Goal: Transaction & Acquisition: Obtain resource

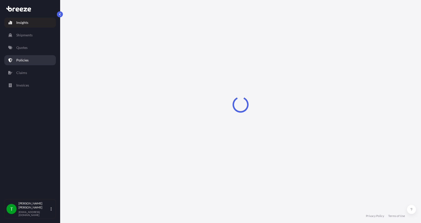
select select "2025"
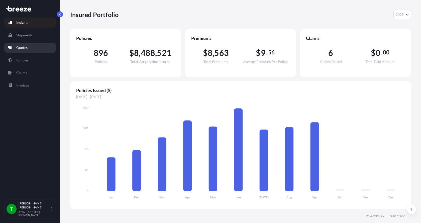
click at [26, 47] on p "Quotes" at bounding box center [21, 47] width 11 height 5
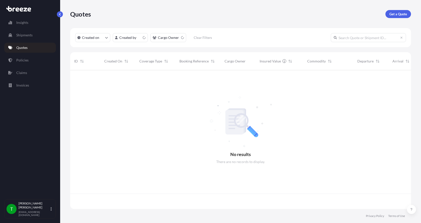
scroll to position [138, 337]
click at [395, 13] on p "Get a Quote" at bounding box center [399, 14] width 18 height 5
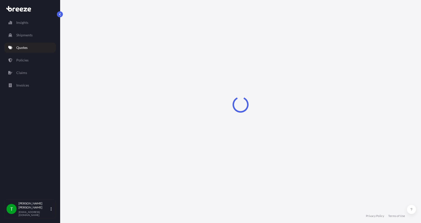
select select "Sea"
select select "1"
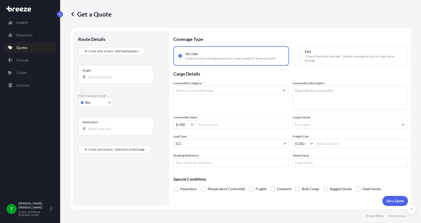
click at [84, 102] on body "Insights Shipments Quotes Policies Claims Invoices T [PERSON_NAME] [EMAIL_ADDRE…" at bounding box center [210, 111] width 421 height 223
click at [95, 132] on span "Road" at bounding box center [92, 133] width 8 height 5
select select "Road"
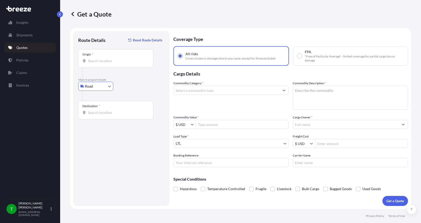
click at [91, 57] on div "Origin *" at bounding box center [115, 58] width 75 height 19
click at [91, 58] on input "Origin *" at bounding box center [117, 60] width 59 height 5
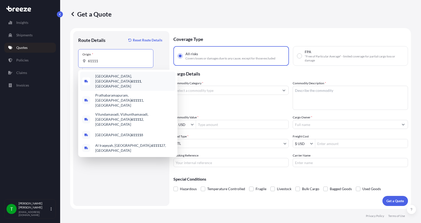
click at [99, 78] on span "[GEOGRAPHIC_DATA] , [GEOGRAPHIC_DATA]" at bounding box center [134, 81] width 78 height 15
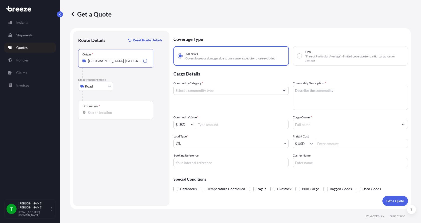
type input "[GEOGRAPHIC_DATA], [GEOGRAPHIC_DATA]"
click at [95, 114] on input "Destination *" at bounding box center [117, 112] width 59 height 5
click at [103, 113] on input "65708" at bounding box center [117, 112] width 59 height 5
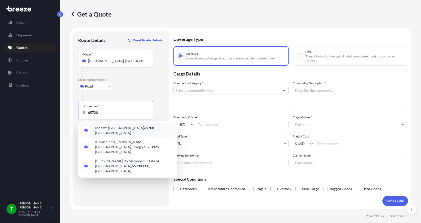
click at [108, 128] on span "Monett, MO 65708 , USA" at bounding box center [134, 130] width 78 height 10
type input "Monett, MO 65708, USA"
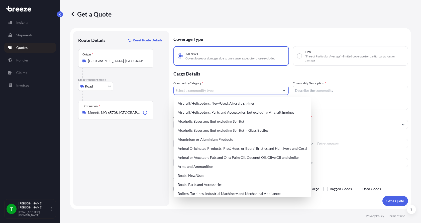
drag, startPoint x: 182, startPoint y: 90, endPoint x: 191, endPoint y: 83, distance: 11.5
click at [185, 88] on input "Commodity Category *" at bounding box center [227, 90] width 106 height 9
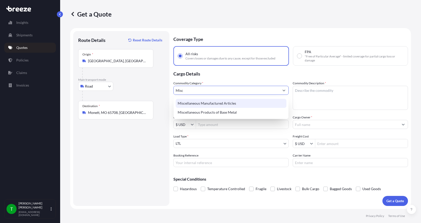
click at [194, 101] on div "Miscellaneous Manufactured Articles" at bounding box center [231, 103] width 111 height 9
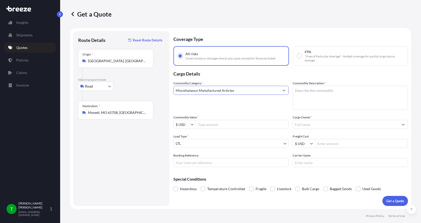
type input "Miscellaneous Manufactured Articles"
click at [301, 92] on textarea "Commodity Description *" at bounding box center [350, 98] width 115 height 24
type textarea "Valve,Plug, 6""
click at [233, 124] on input "Commodity Value *" at bounding box center [242, 124] width 93 height 9
type input "1,200"
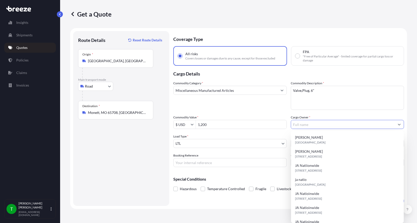
click at [307, 125] on input "Cargo Owner *" at bounding box center [343, 124] width 104 height 9
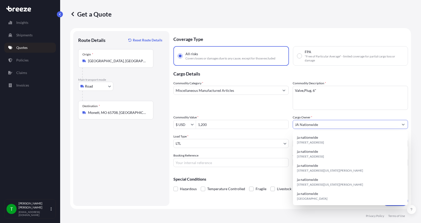
type input "JA Nationwide"
click at [221, 161] on input "Booking Reference" at bounding box center [231, 162] width 115 height 9
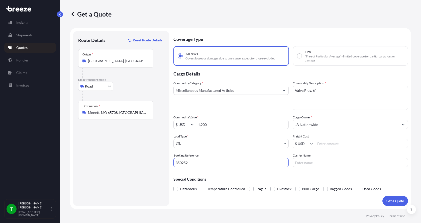
type input "350252"
click at [334, 144] on input "Freight Cost" at bounding box center [361, 143] width 93 height 9
type input "200"
click at [306, 162] on input "Carrier Name" at bounding box center [350, 162] width 115 height 9
type input "Dayton"
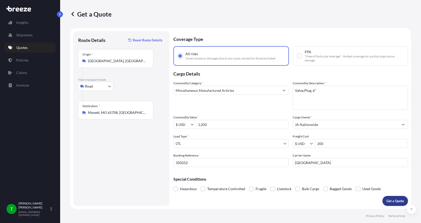
click at [401, 202] on p "Get a Quote" at bounding box center [396, 200] width 18 height 5
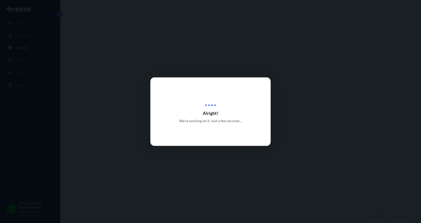
select select "Road"
select select "1"
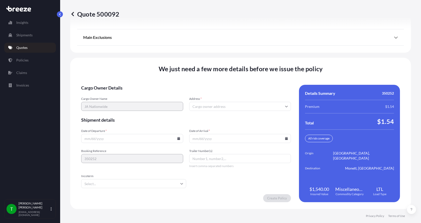
scroll to position [660, 0]
drag, startPoint x: 200, startPoint y: 107, endPoint x: 205, endPoint y: 101, distance: 7.3
click at [201, 106] on input "Address *" at bounding box center [240, 106] width 102 height 9
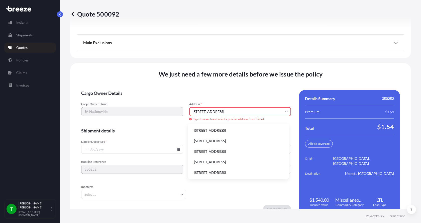
click at [204, 131] on li "[STREET_ADDRESS]" at bounding box center [238, 131] width 97 height 10
type input "[STREET_ADDRESS]"
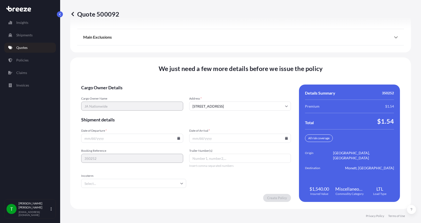
click at [177, 138] on icon at bounding box center [178, 138] width 3 height 3
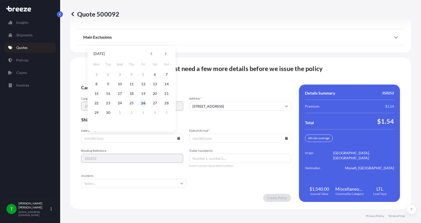
click at [142, 102] on button "26" at bounding box center [143, 103] width 8 height 8
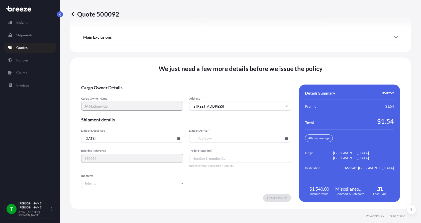
type input "[DATE]"
click at [142, 113] on button "26" at bounding box center [140, 115] width 6 height 5
click at [285, 139] on icon at bounding box center [286, 138] width 3 height 3
click at [273, 53] on icon at bounding box center [273, 53] width 2 height 3
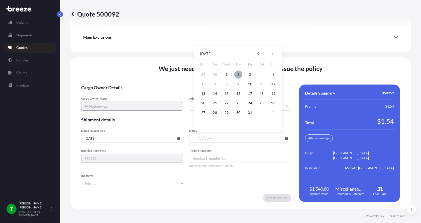
click at [239, 74] on button "2" at bounding box center [238, 74] width 8 height 8
type input "10/02/2025"
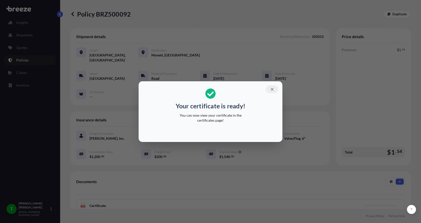
click at [272, 88] on icon "button" at bounding box center [272, 89] width 5 height 5
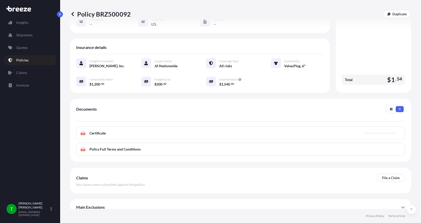
scroll to position [74, 0]
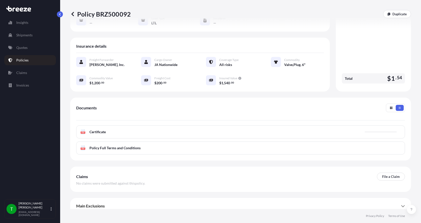
click at [85, 129] on icon at bounding box center [83, 131] width 4 height 5
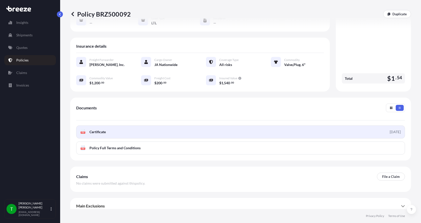
click at [81, 129] on icon "PDF" at bounding box center [82, 131] width 5 height 5
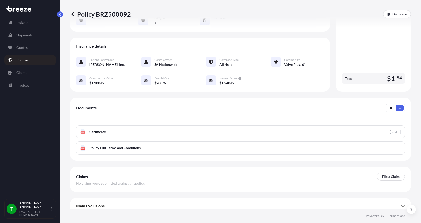
click at [94, 129] on span "Certificate" at bounding box center [98, 131] width 16 height 5
click at [20, 48] on p "Quotes" at bounding box center [21, 47] width 11 height 5
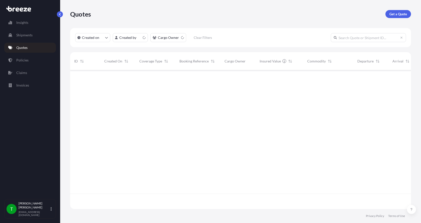
scroll to position [138, 337]
click at [393, 12] on p "Get a Quote" at bounding box center [399, 14] width 18 height 5
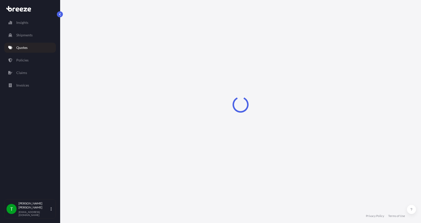
select select "Sea"
select select "1"
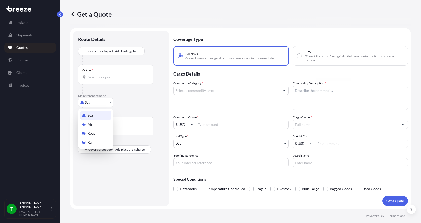
click at [92, 104] on body "Insights Shipments Quotes Policies Claims Invoices T Tim Gieseke tgieseke@jafra…" at bounding box center [210, 111] width 421 height 223
click at [97, 134] on div "Road" at bounding box center [95, 133] width 31 height 9
select select "Road"
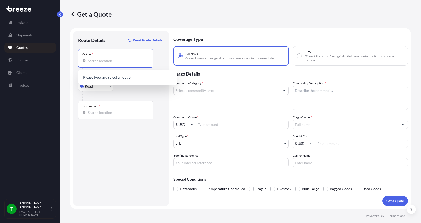
click at [95, 61] on input "Origin *" at bounding box center [117, 60] width 59 height 5
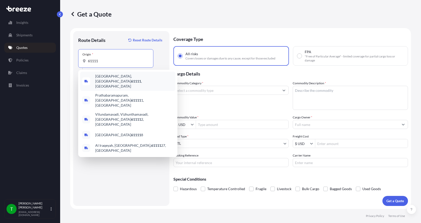
click at [104, 78] on span "[GEOGRAPHIC_DATA] , [GEOGRAPHIC_DATA]" at bounding box center [134, 81] width 78 height 15
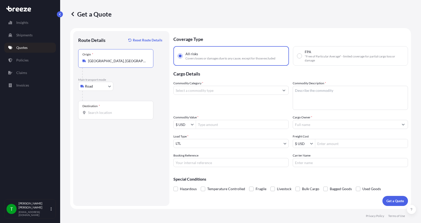
type input "[GEOGRAPHIC_DATA], [GEOGRAPHIC_DATA]"
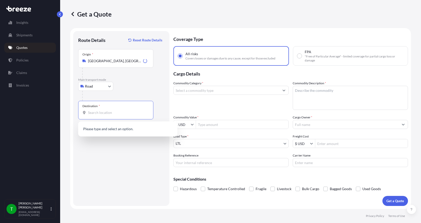
click at [96, 114] on input "Destination *" at bounding box center [117, 112] width 59 height 5
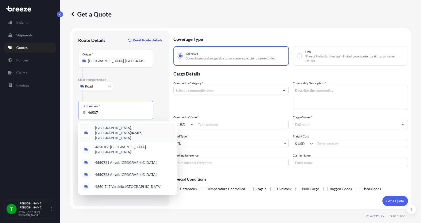
click at [102, 129] on span "[GEOGRAPHIC_DATA], IN 46507 , [GEOGRAPHIC_DATA]" at bounding box center [134, 132] width 78 height 15
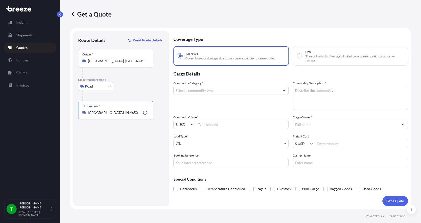
type input "[GEOGRAPHIC_DATA], IN 46507, [GEOGRAPHIC_DATA]"
click at [188, 90] on input "Commodity Category *" at bounding box center [227, 90] width 106 height 9
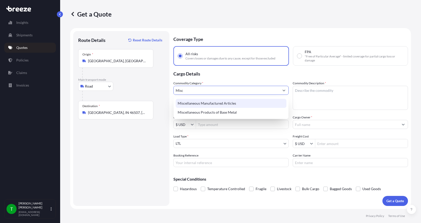
click at [194, 102] on div "Miscellaneous Manufactured Articles" at bounding box center [231, 103] width 111 height 9
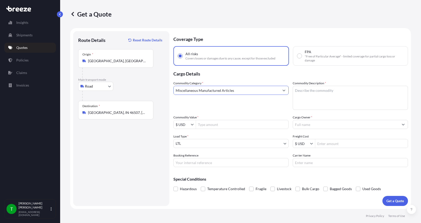
type input "Miscellaneous Manufactured Articles"
click at [303, 88] on textarea "Commodity Description *" at bounding box center [350, 98] width 115 height 24
type textarea "HIM Module"
type input "900"
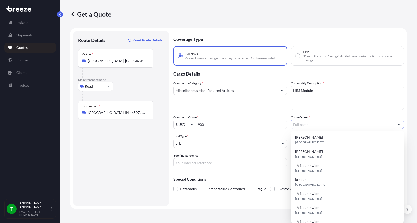
click at [326, 123] on input "Cargo Owner *" at bounding box center [343, 124] width 104 height 9
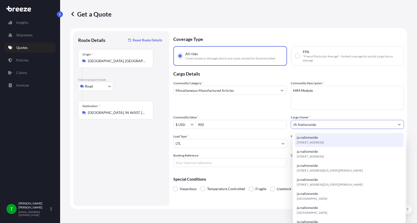
type input "JA Nationwide"
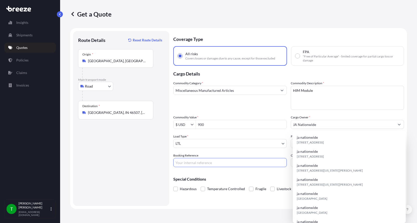
click at [200, 161] on input "Booking Reference" at bounding box center [231, 162] width 114 height 9
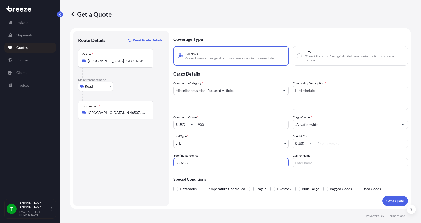
type input "350253"
click at [324, 144] on input "Freight Cost" at bounding box center [361, 143] width 93 height 9
type input "275"
click at [320, 160] on input "Carrier Name" at bounding box center [350, 162] width 115 height 9
type input "[PERSON_NAME] Express"
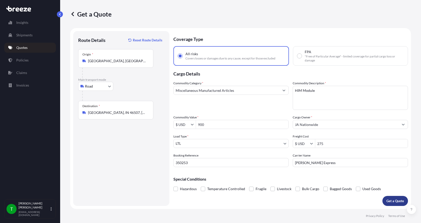
click at [391, 201] on p "Get a Quote" at bounding box center [396, 200] width 18 height 5
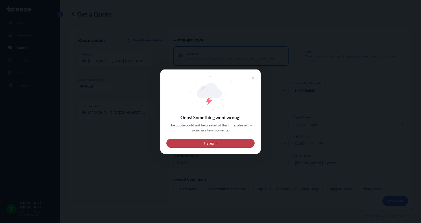
click at [183, 141] on button "Try again" at bounding box center [210, 142] width 88 height 9
click at [197, 145] on button "Try again" at bounding box center [210, 142] width 88 height 9
click at [197, 144] on button "Try again" at bounding box center [210, 142] width 88 height 9
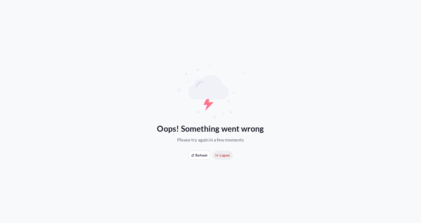
click at [225, 155] on span "Logout" at bounding box center [223, 155] width 14 height 5
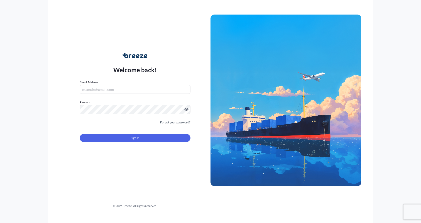
type input "[EMAIL_ADDRESS][DOMAIN_NAME]"
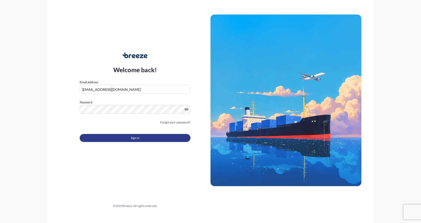
click at [122, 137] on button "Sign In" at bounding box center [135, 138] width 111 height 8
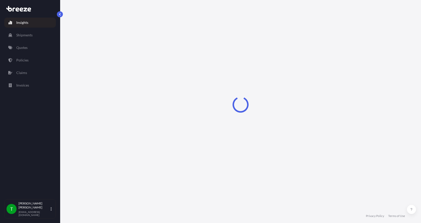
select select "2025"
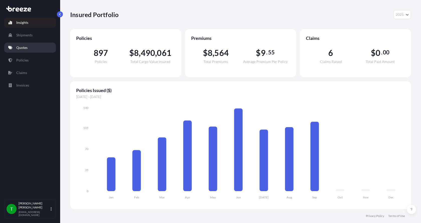
click at [20, 46] on p "Quotes" at bounding box center [21, 47] width 11 height 5
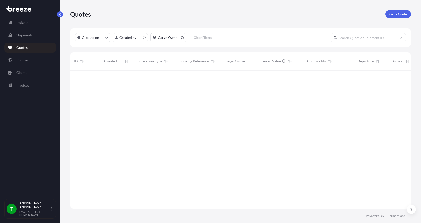
scroll to position [138, 337]
click at [397, 14] on p "Get a Quote" at bounding box center [399, 14] width 18 height 5
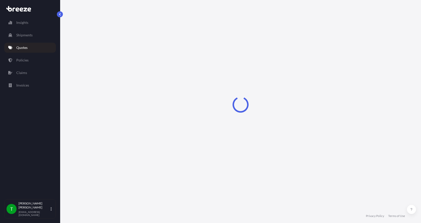
select select "Sea"
select select "1"
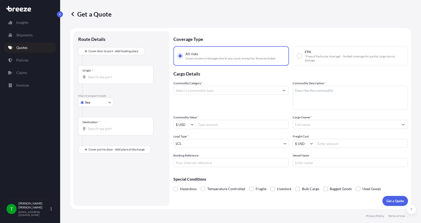
click at [93, 103] on body "Insights Shipments Quotes Policies Claims Invoices T [PERSON_NAME] [EMAIL_ADDRE…" at bounding box center [210, 111] width 421 height 223
click at [97, 132] on div "Road" at bounding box center [95, 133] width 31 height 9
select select "Road"
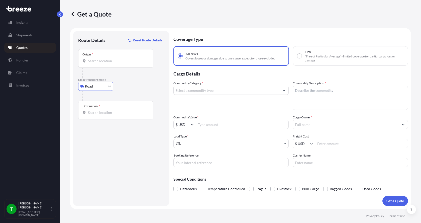
drag, startPoint x: 95, startPoint y: 61, endPoint x: 96, endPoint y: 49, distance: 12.1
click at [95, 58] on div "Origin *" at bounding box center [115, 58] width 75 height 19
click at [95, 58] on input "Origin *" at bounding box center [117, 60] width 59 height 5
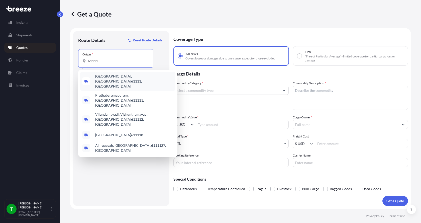
click at [104, 78] on span "[GEOGRAPHIC_DATA] , [GEOGRAPHIC_DATA]" at bounding box center [134, 81] width 78 height 15
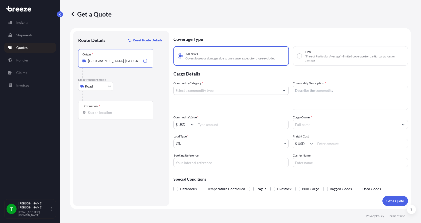
type input "[GEOGRAPHIC_DATA], [GEOGRAPHIC_DATA]"
click at [94, 114] on input "Destination *" at bounding box center [117, 112] width 59 height 5
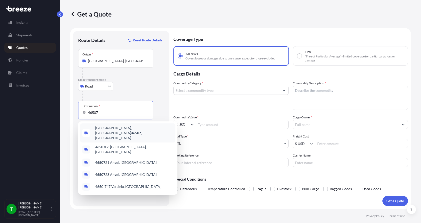
click at [98, 129] on span "[GEOGRAPHIC_DATA], IN 46507 , [GEOGRAPHIC_DATA]" at bounding box center [134, 132] width 78 height 15
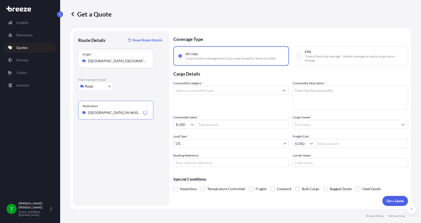
type input "[GEOGRAPHIC_DATA], IN 46507, [GEOGRAPHIC_DATA]"
click at [205, 91] on input "Commodity Category *" at bounding box center [227, 90] width 106 height 9
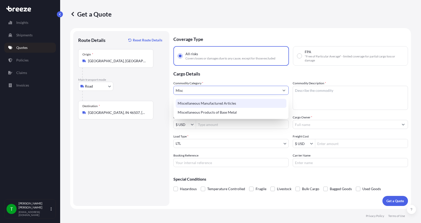
click at [196, 106] on div "Miscellaneous Manufactured Articles" at bounding box center [231, 103] width 111 height 9
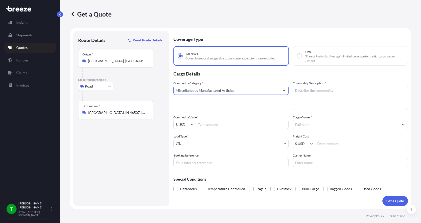
type input "Miscellaneous Manufactured Articles"
click at [323, 91] on textarea "Commodity Description *" at bounding box center [350, 98] width 115 height 24
type textarea "HIM Module"
click at [227, 122] on input "Commodity Value *" at bounding box center [242, 124] width 93 height 9
type input "900"
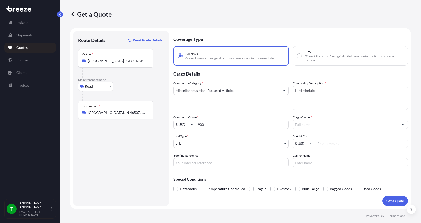
drag, startPoint x: 311, startPoint y: 126, endPoint x: 316, endPoint y: 124, distance: 5.4
click at [312, 126] on input "Cargo Owner *" at bounding box center [346, 124] width 106 height 9
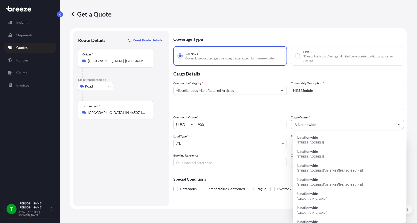
type input "JA Nationwide"
click at [200, 159] on input "Booking Reference" at bounding box center [231, 162] width 114 height 9
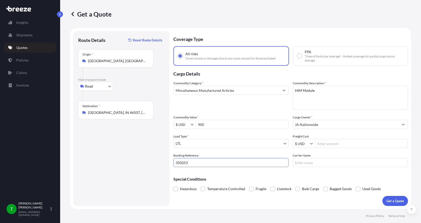
type input "350253"
drag, startPoint x: 345, startPoint y: 145, endPoint x: 345, endPoint y: 141, distance: 4.0
click at [344, 143] on input "Freight Cost" at bounding box center [361, 143] width 93 height 9
type input "275"
click at [319, 164] on input "Carrier Name" at bounding box center [350, 162] width 115 height 9
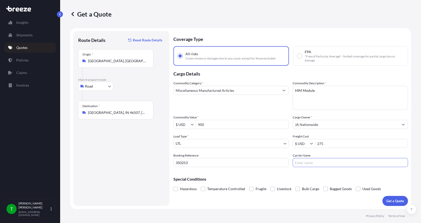
type input "[PERSON_NAME] Express"
click at [387, 199] on p "Get a Quote" at bounding box center [396, 200] width 18 height 5
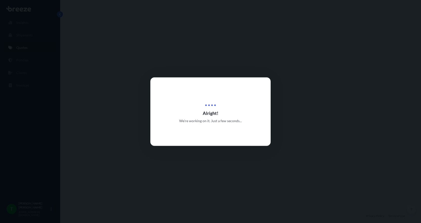
select select "Road"
select select "1"
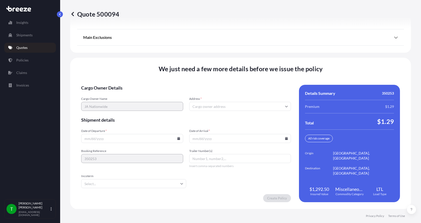
scroll to position [660, 0]
click at [213, 106] on input "Address *" at bounding box center [240, 106] width 102 height 9
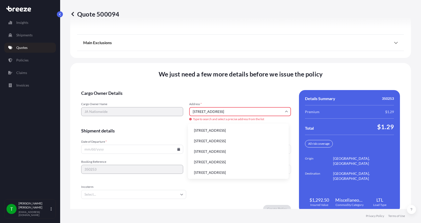
click at [207, 132] on li "[STREET_ADDRESS]" at bounding box center [238, 131] width 97 height 10
type input "[STREET_ADDRESS]"
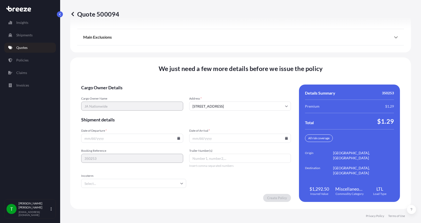
click at [177, 137] on icon at bounding box center [178, 138] width 3 height 3
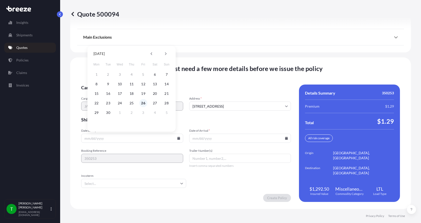
click at [143, 104] on button "26" at bounding box center [143, 103] width 8 height 8
type input "[DATE]"
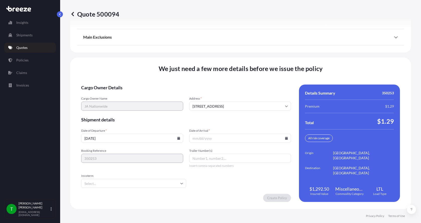
click at [143, 113] on button "26" at bounding box center [140, 115] width 6 height 5
click at [285, 138] on icon at bounding box center [286, 138] width 3 height 3
click at [272, 54] on icon at bounding box center [273, 53] width 2 height 3
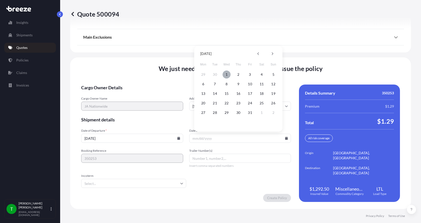
click at [228, 74] on button "1" at bounding box center [227, 74] width 8 height 8
type input "[DATE]"
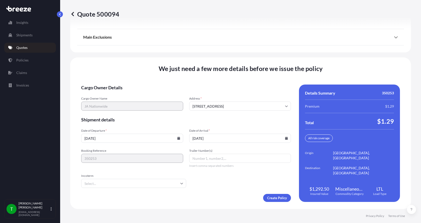
click at [228, 97] on button "1" at bounding box center [230, 99] width 6 height 5
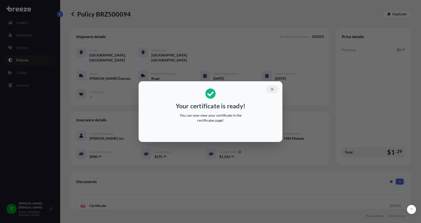
click at [273, 87] on icon "button" at bounding box center [272, 89] width 5 height 5
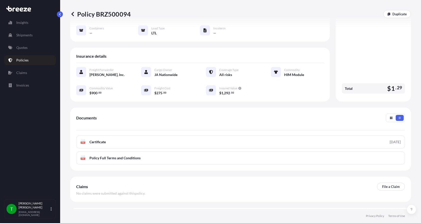
scroll to position [74, 0]
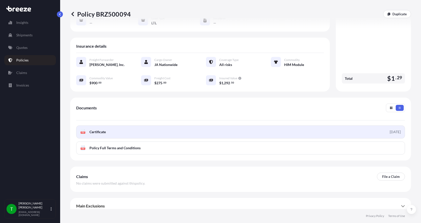
click at [82, 129] on g "PDF" at bounding box center [83, 131] width 5 height 5
